Goal: Task Accomplishment & Management: Complete application form

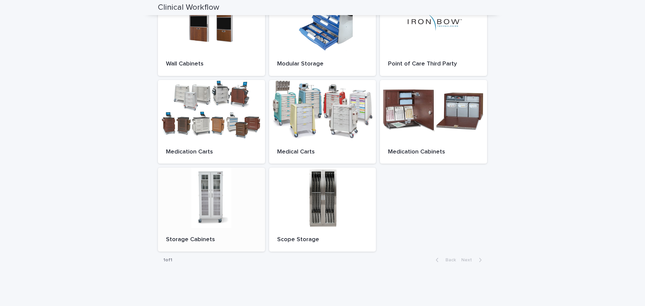
scroll to position [202, 0]
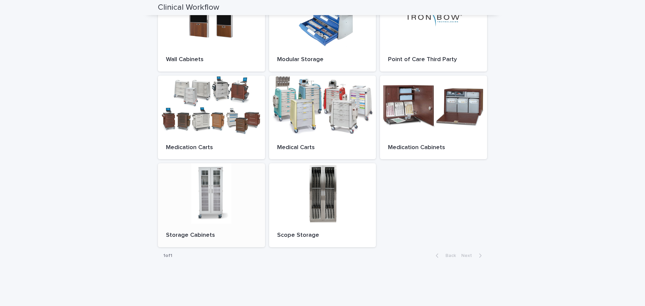
click at [189, 189] on div at bounding box center [211, 193] width 107 height 60
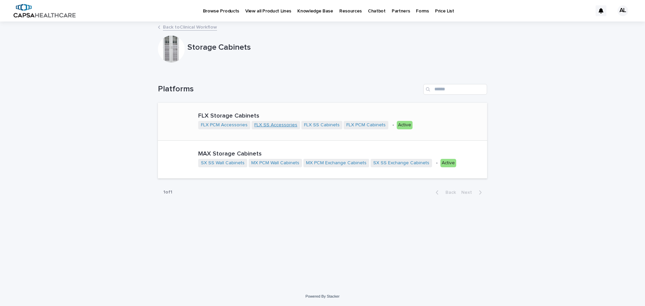
click at [283, 124] on link "FLX SS Accessories" at bounding box center [275, 125] width 43 height 6
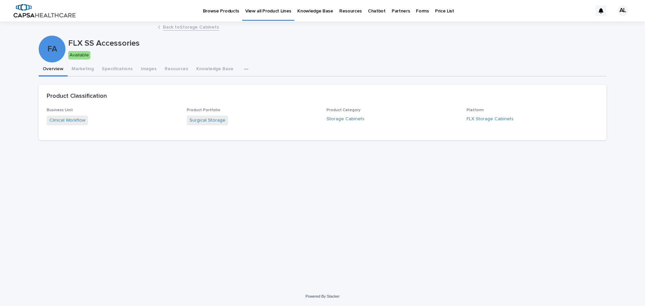
click at [416, 11] on p "Forms" at bounding box center [422, 7] width 13 height 14
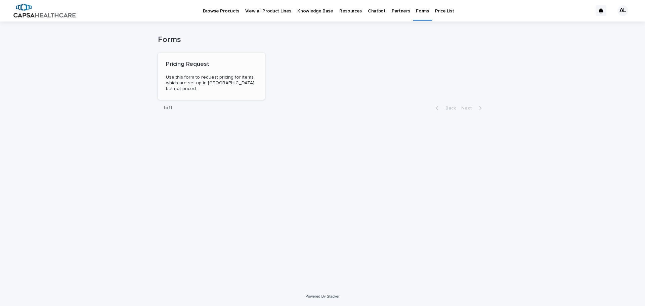
click at [185, 82] on span "Use this form to request pricing for items which are set up in [GEOGRAPHIC_DATA…" at bounding box center [211, 83] width 90 height 16
